Goal: Find specific page/section: Find specific page/section

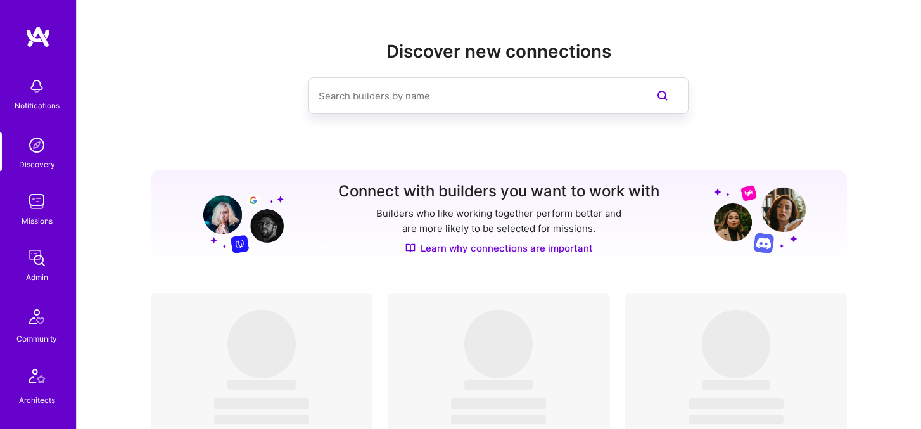
click at [35, 205] on img at bounding box center [36, 201] width 25 height 25
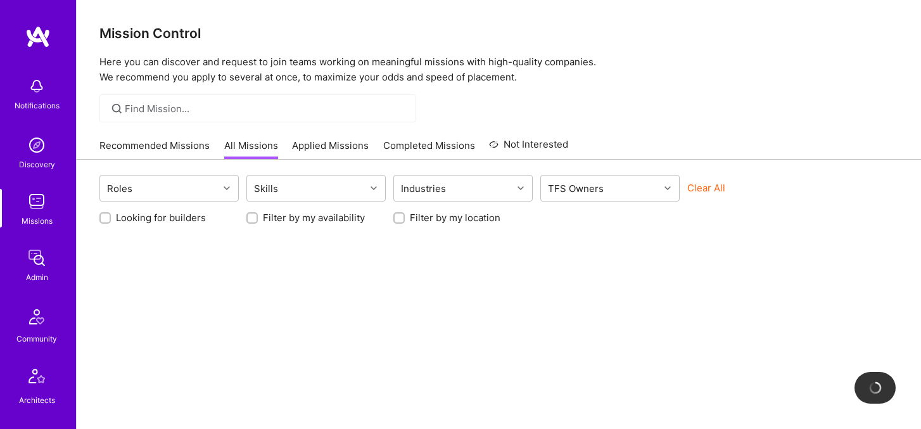
click at [723, 179] on div "Roles Skills Industries TFS Owners Clear All" at bounding box center [498, 190] width 798 height 30
click at [717, 184] on button "Clear All" at bounding box center [706, 187] width 38 height 13
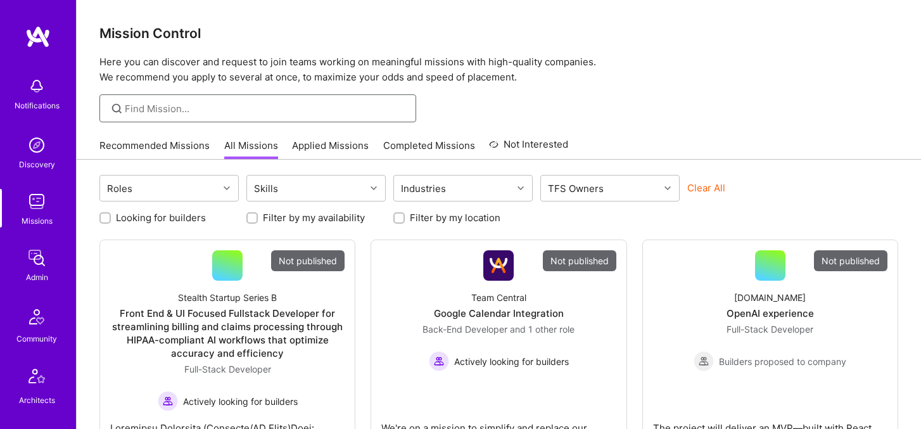
click at [339, 111] on input at bounding box center [266, 108] width 282 height 13
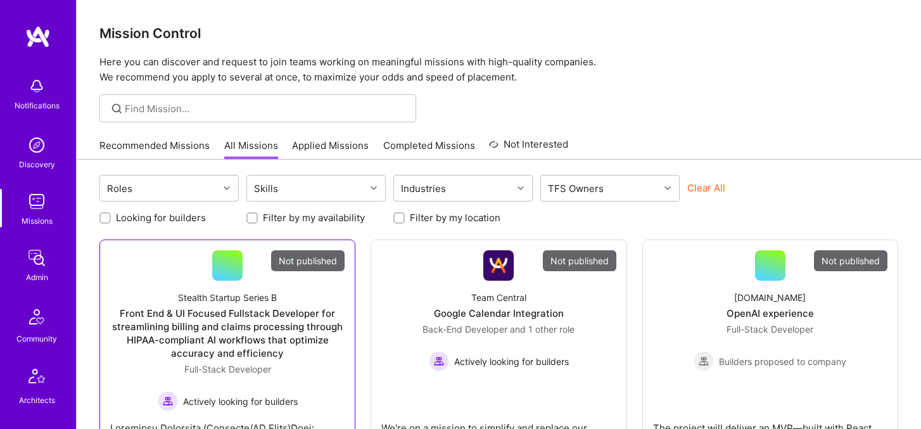
click at [218, 329] on div "Front End & UI Focused Fullstack Developer for streamlining billing and claims …" at bounding box center [227, 332] width 234 height 53
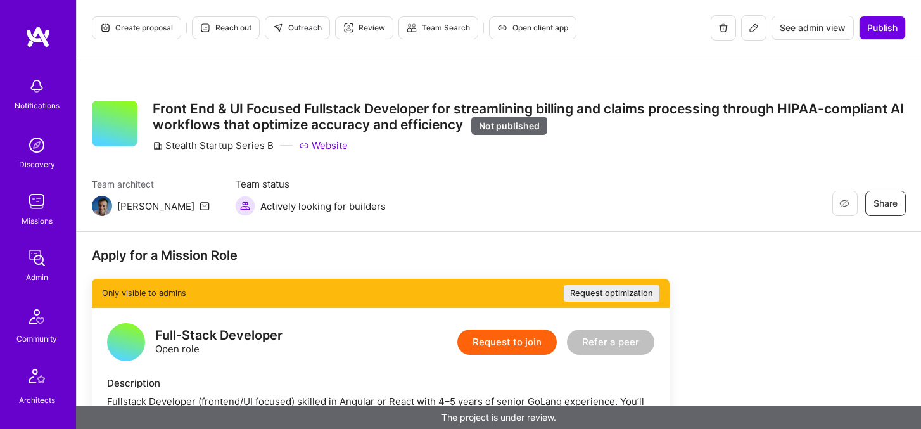
click at [757, 25] on button at bounding box center [753, 27] width 25 height 25
